Goal: Transaction & Acquisition: Purchase product/service

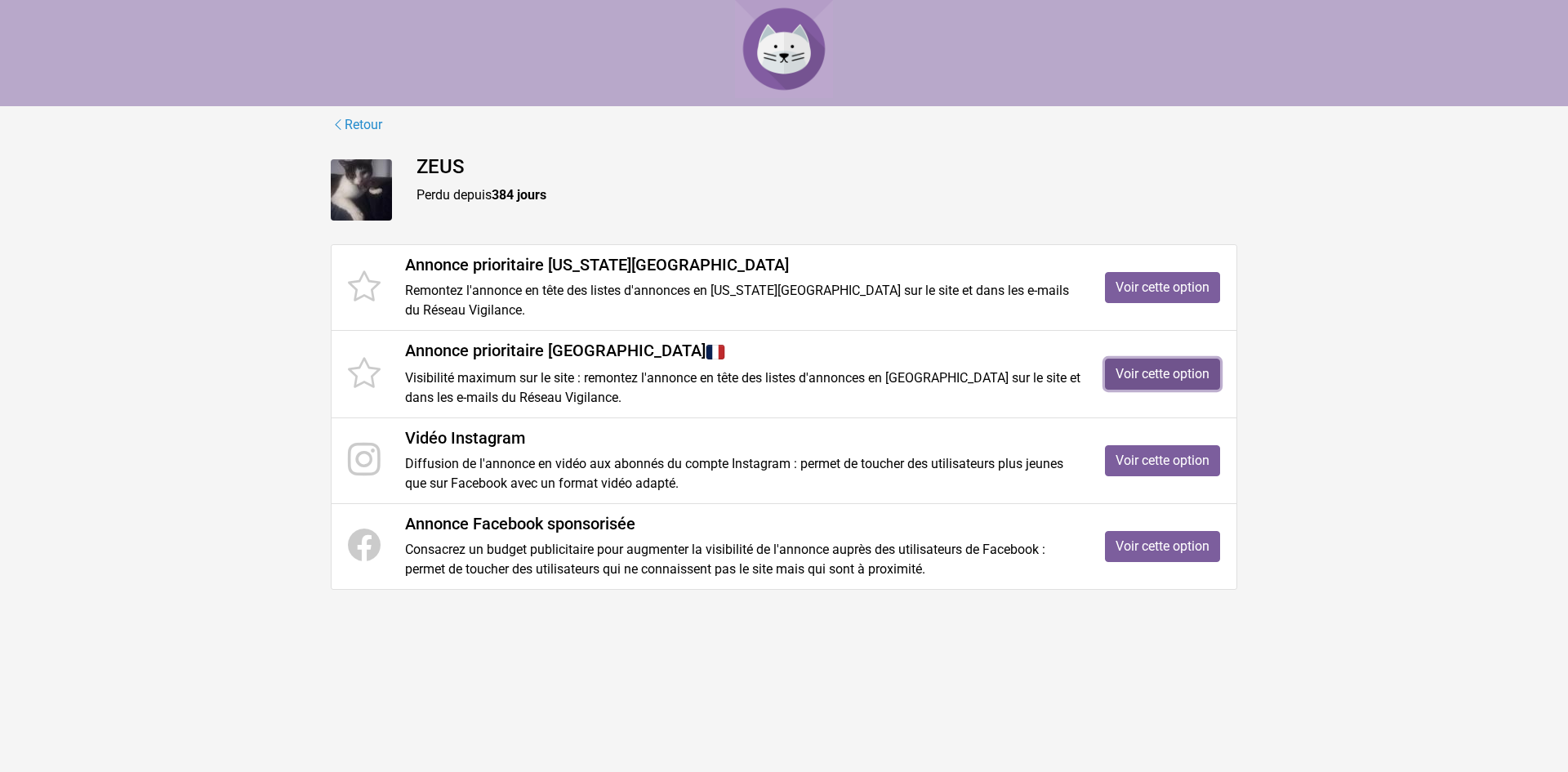
click at [1135, 370] on link "Voir cette option" at bounding box center [1162, 374] width 115 height 31
click at [1182, 284] on link "Voir cette option" at bounding box center [1162, 287] width 115 height 31
click at [1160, 465] on link "Voir cette option" at bounding box center [1162, 460] width 115 height 31
